Goal: Find contact information: Obtain details needed to contact an individual or organization

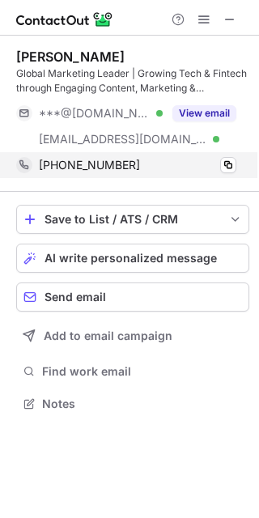
scroll to position [392, 259]
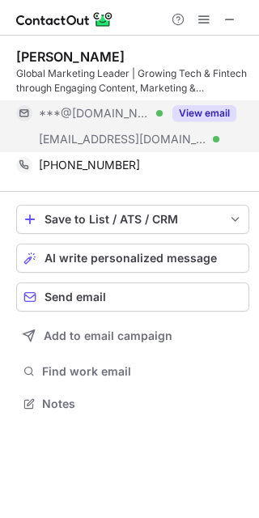
click at [181, 116] on button "View email" at bounding box center [204, 113] width 64 height 16
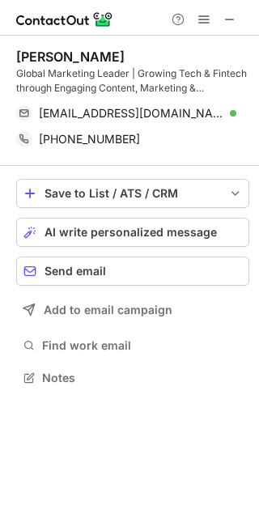
drag, startPoint x: 226, startPoint y: 113, endPoint x: 210, endPoint y: 158, distance: 47.4
click at [210, 158] on div "Tom Romanski Global Marketing Leader | Growing Tech & Fintech through Engaging …" at bounding box center [132, 101] width 233 height 130
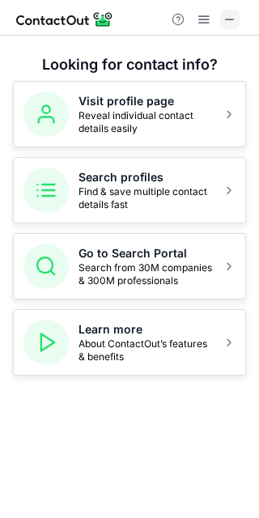
click at [223, 19] on span at bounding box center [229, 19] width 13 height 13
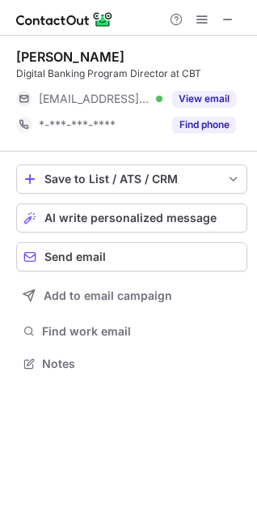
scroll to position [7, 7]
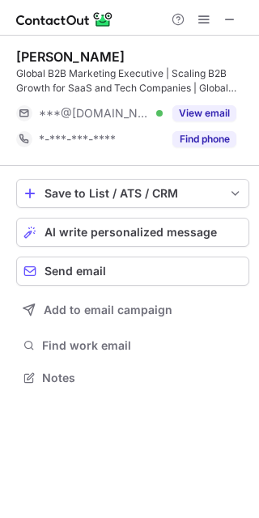
scroll to position [366, 259]
